Goal: Task Accomplishment & Management: Complete application form

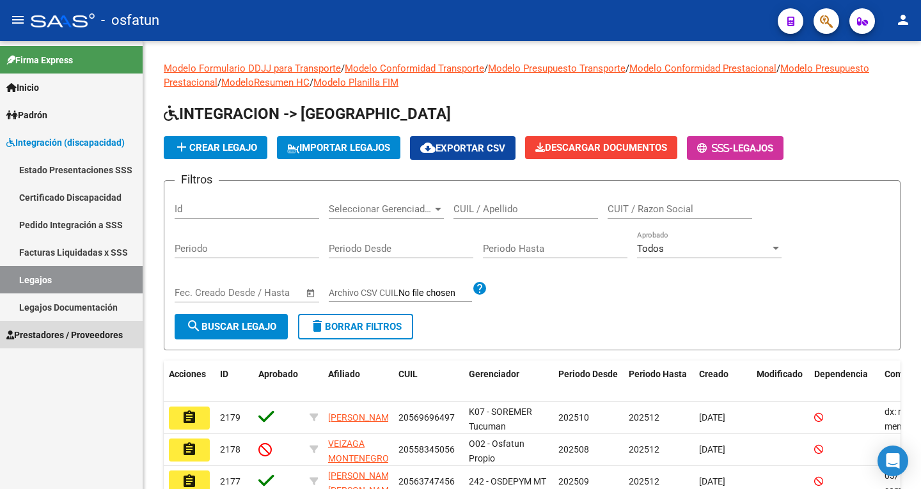
click at [58, 332] on span "Prestadores / Proveedores" at bounding box center [64, 335] width 116 height 14
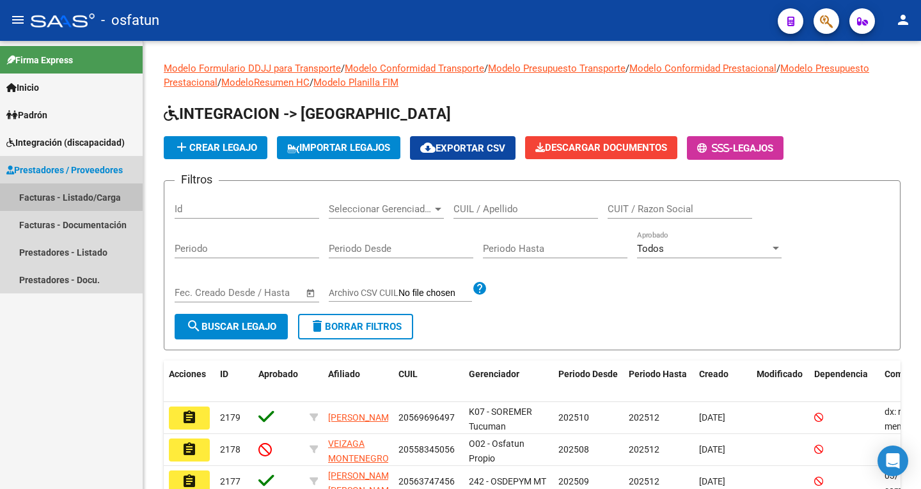
drag, startPoint x: 63, startPoint y: 192, endPoint x: 70, endPoint y: 190, distance: 6.7
click at [65, 192] on link "Facturas - Listado/Carga" at bounding box center [71, 197] width 143 height 27
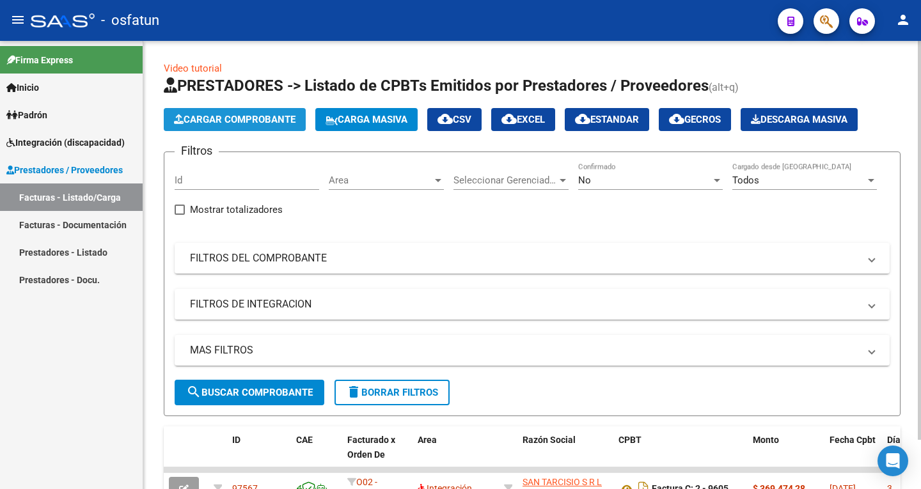
click at [257, 120] on span "Cargar Comprobante" at bounding box center [234, 120] width 121 height 12
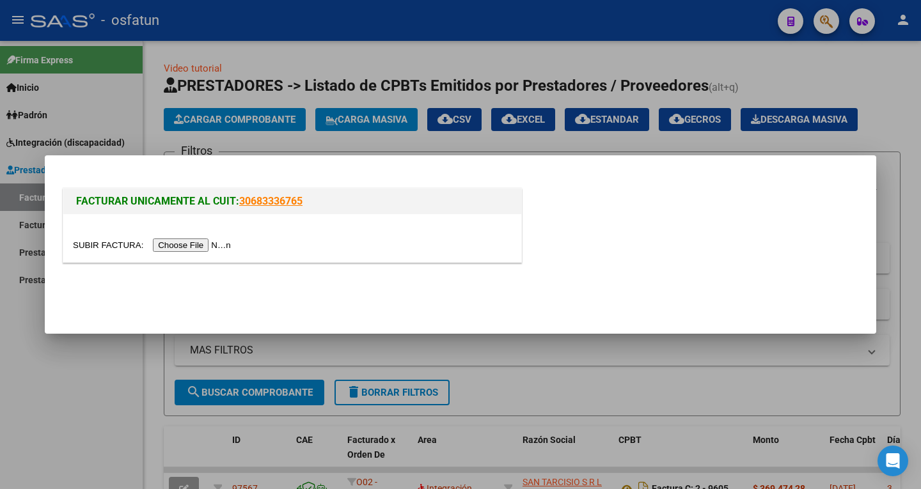
click at [193, 240] on input "file" at bounding box center [154, 245] width 162 height 13
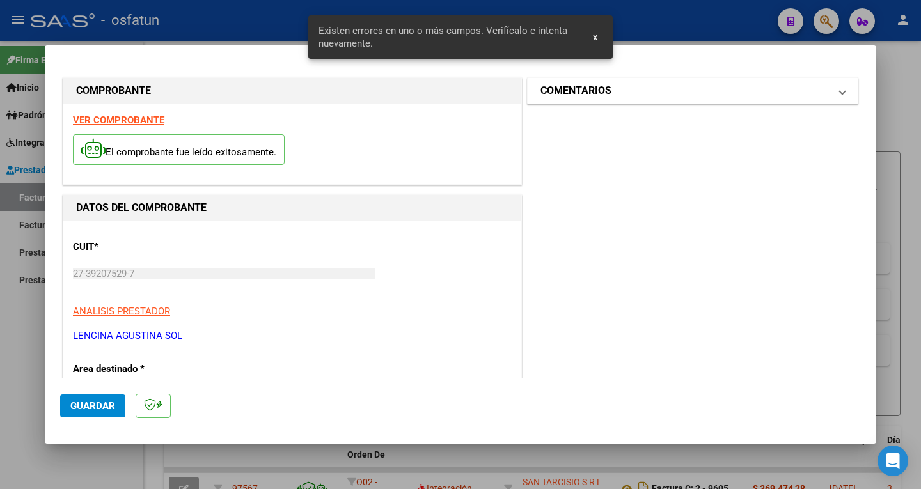
click at [840, 91] on span at bounding box center [842, 90] width 5 height 15
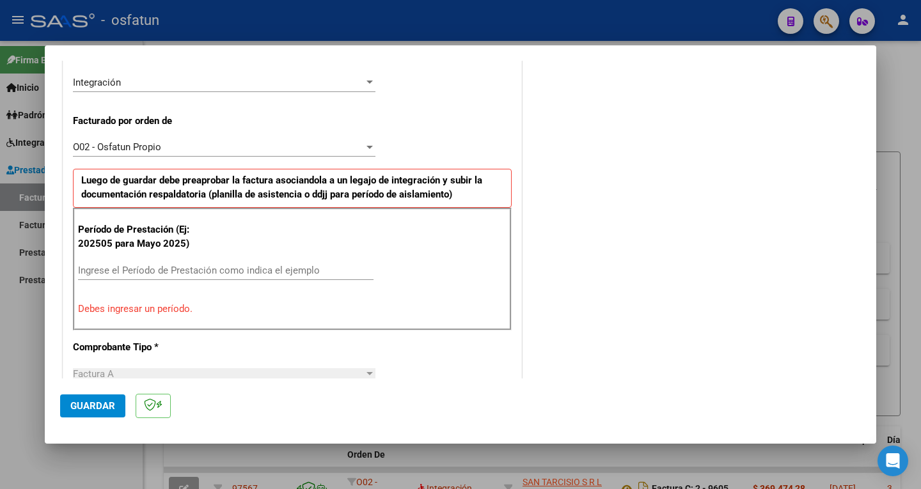
scroll to position [320, 0]
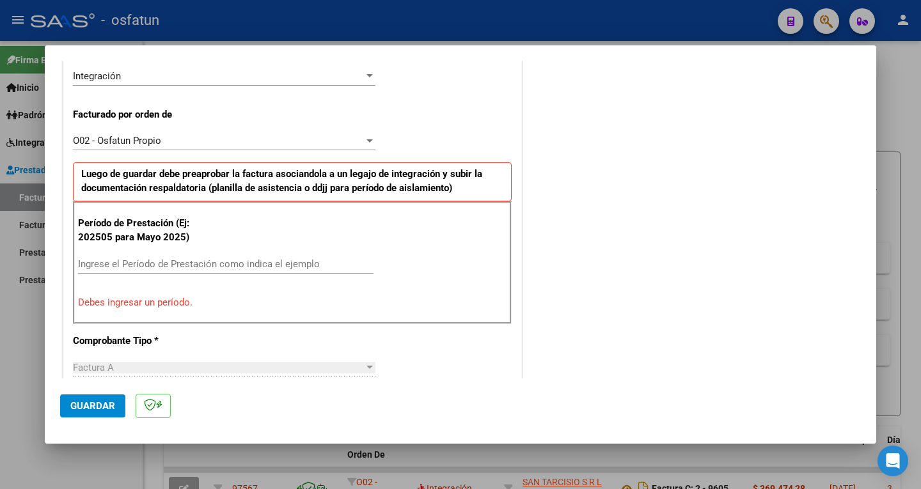
click at [132, 266] on input "Ingrese el Período de Prestación como indica el ejemplo" at bounding box center [225, 264] width 295 height 12
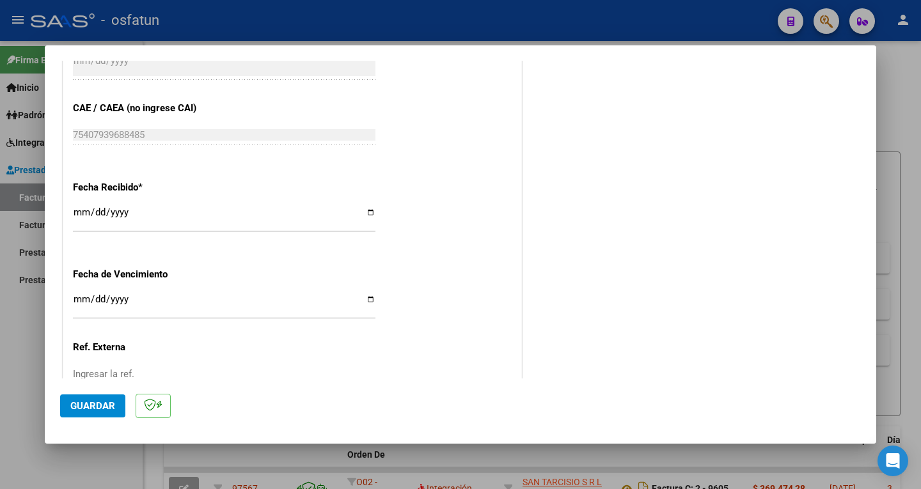
scroll to position [945, 0]
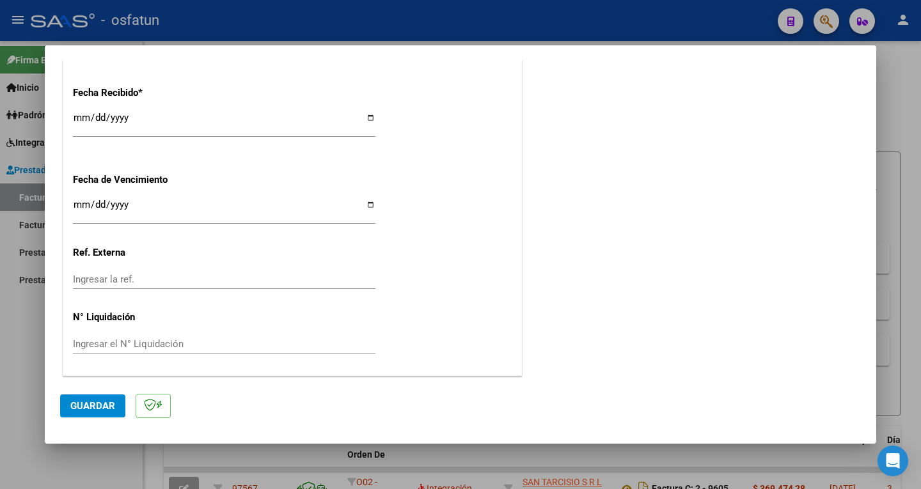
type input "202509"
click at [82, 404] on span "Guardar" at bounding box center [92, 406] width 45 height 12
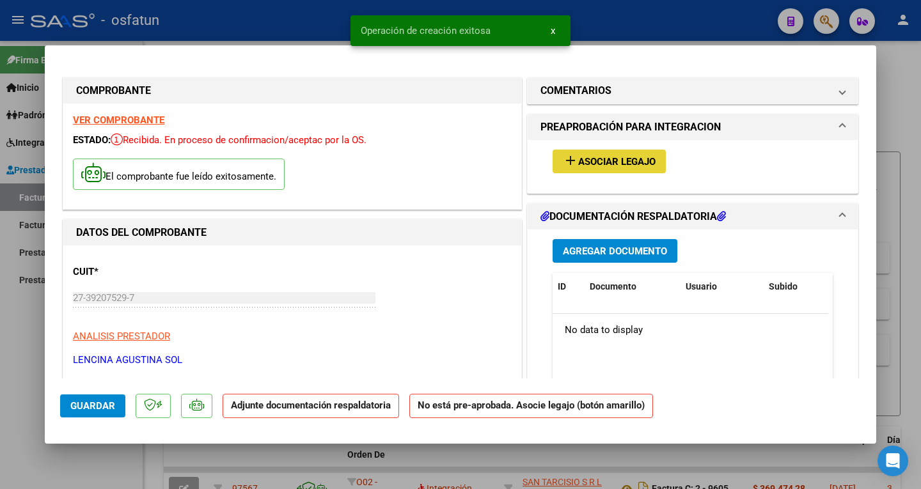
click at [570, 159] on mat-icon "add" at bounding box center [570, 160] width 15 height 15
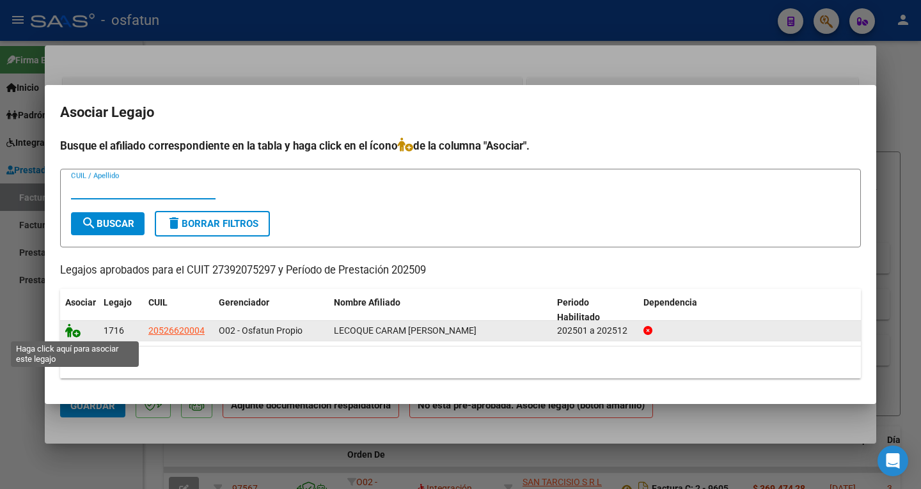
click at [68, 330] on icon at bounding box center [72, 331] width 15 height 14
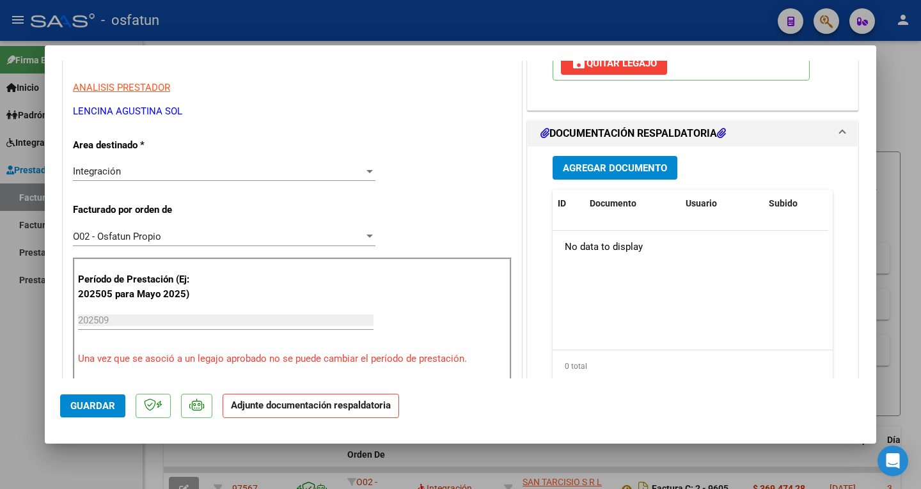
scroll to position [256, 0]
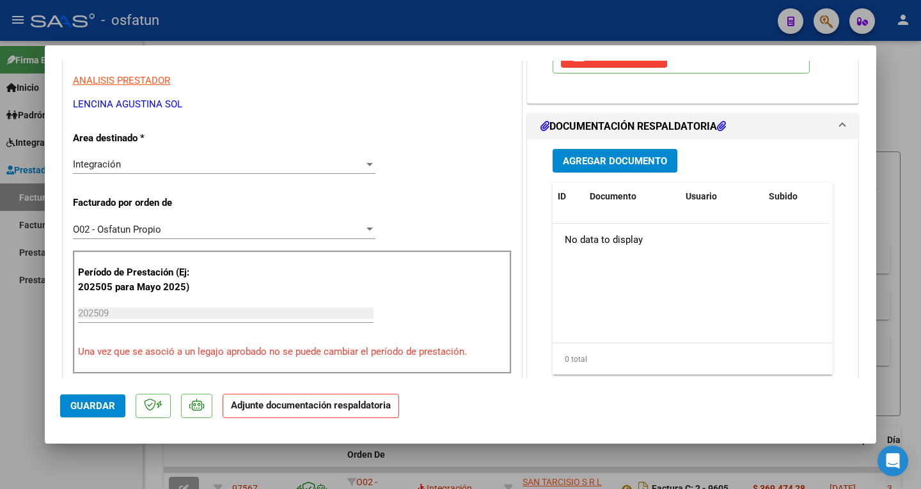
click at [618, 154] on button "Agregar Documento" at bounding box center [614, 161] width 125 height 24
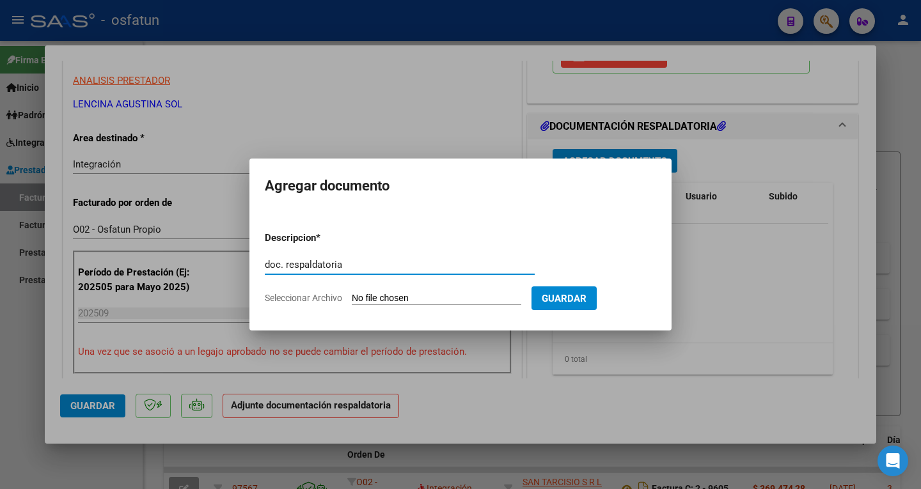
type input "doc. respaldatoria"
click at [423, 297] on input "Seleccionar Archivo" at bounding box center [436, 299] width 169 height 12
type input "C:\fakepath\ilovepdf_merged (39).pdf"
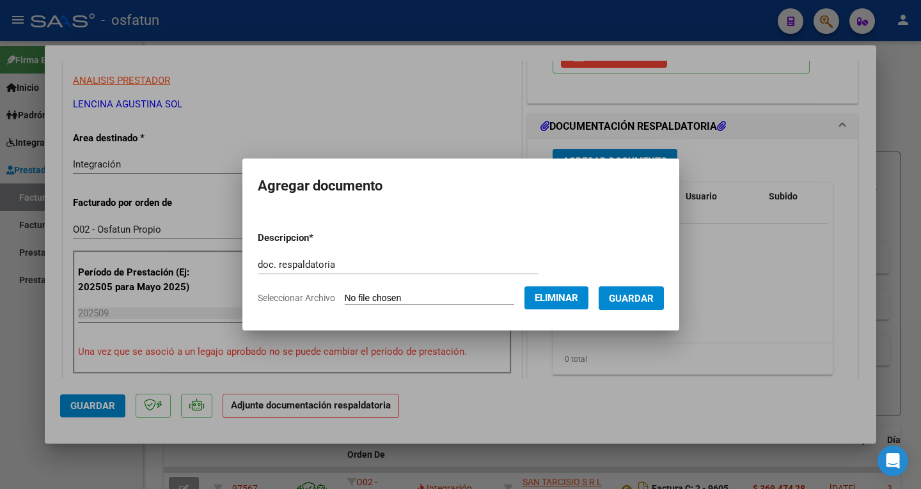
click at [664, 292] on button "Guardar" at bounding box center [631, 298] width 65 height 24
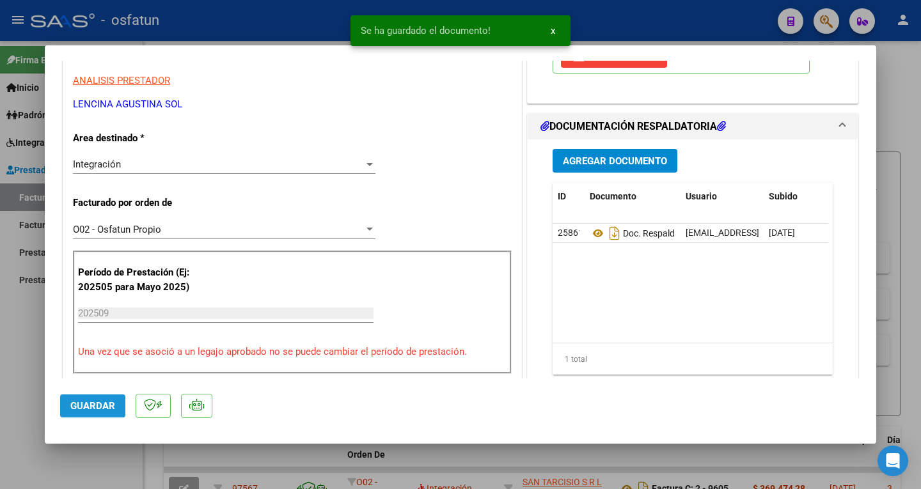
click at [107, 401] on span "Guardar" at bounding box center [92, 406] width 45 height 12
drag, startPoint x: 689, startPoint y: 26, endPoint x: 682, endPoint y: 23, distance: 7.5
click at [688, 26] on div at bounding box center [460, 244] width 921 height 489
type input "$ 0,00"
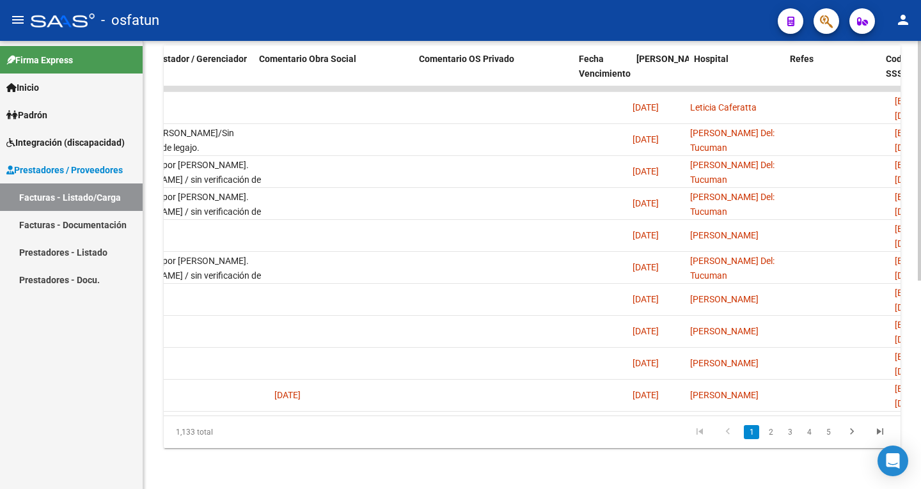
scroll to position [0, 2528]
